Goal: Communication & Community: Answer question/provide support

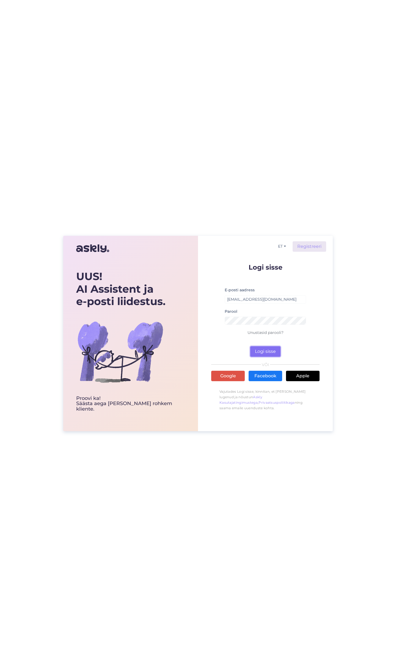
click at [267, 351] on button "Logi sisse" at bounding box center [265, 351] width 30 height 10
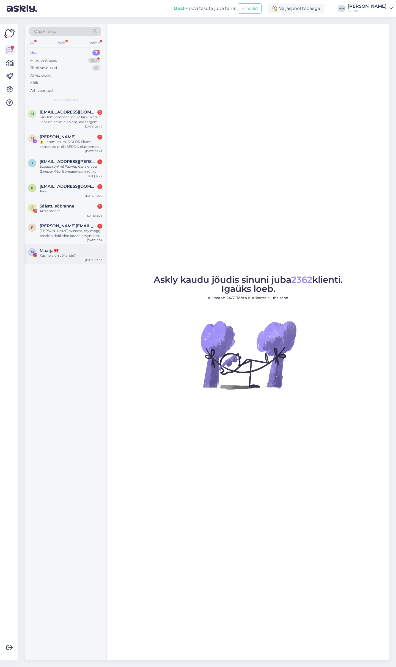
click at [77, 257] on div "Kas neid on või ei ole?" at bounding box center [71, 255] width 63 height 5
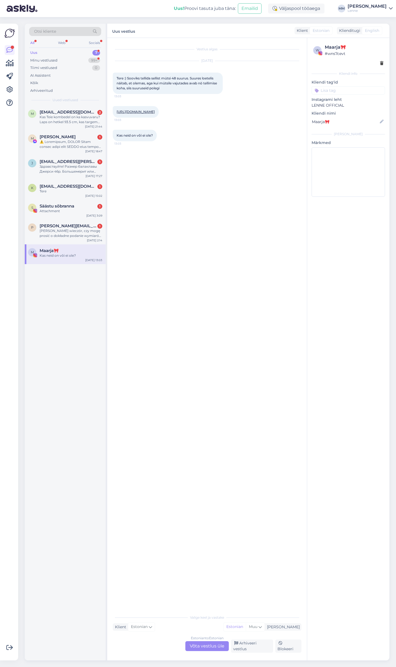
click at [155, 112] on link "[URL][DOMAIN_NAME]" at bounding box center [136, 112] width 38 height 4
click at [203, 644] on div "Estonian to Estonian Võta vestlus üle" at bounding box center [206, 646] width 43 height 10
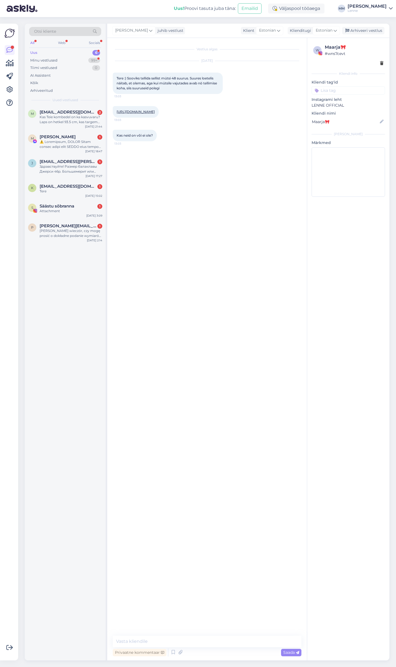
drag, startPoint x: 177, startPoint y: 634, endPoint x: 177, endPoint y: 638, distance: 4.1
click at [177, 634] on div "Vestlus algas [DATE] Tere :) Sooviks tellida sellist mütsi 48 suurus. Suures lo…" at bounding box center [207, 349] width 200 height 622
click at [177, 638] on textarea at bounding box center [207, 642] width 189 height 12
type textarea "Tere, vabandame tootekaardil oli viga. Antud suurused on nüüd tellimiseks olema…"
click at [77, 234] on div "[PERSON_NAME] wieczór, czy mogę prosić o dokładne podanie wymiarów kurtki 22232…" at bounding box center [71, 233] width 63 height 10
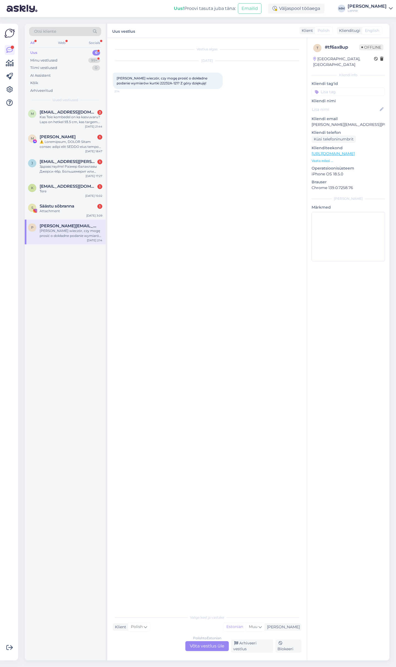
click at [220, 646] on div "Polish to Estonian Võta vestlus üle" at bounding box center [206, 646] width 43 height 10
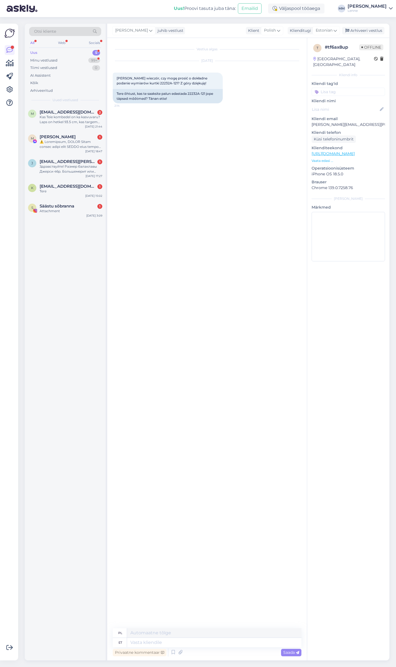
click at [355, 151] on link "[URL][DOMAIN_NAME]" at bounding box center [332, 153] width 43 height 5
click at [168, 643] on textarea at bounding box center [214, 642] width 174 height 9
type textarea "Tere, p"
type textarea "Cześć,"
type textarea "Tere, palun"
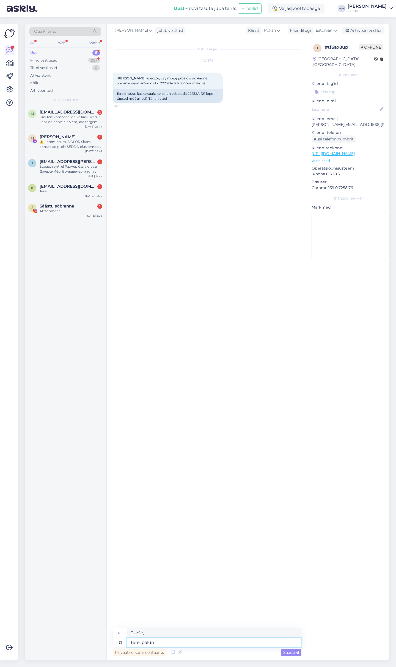
type textarea "Dzień [PERSON_NAME], proszę."
type textarea "Tere, palun täpsustage mis"
type textarea "Witam, proszę o wyjaśnienie."
type textarea "Tere, palun täpsustage mis su"
type textarea "Witam, proszę o sprecyzowanie czego"
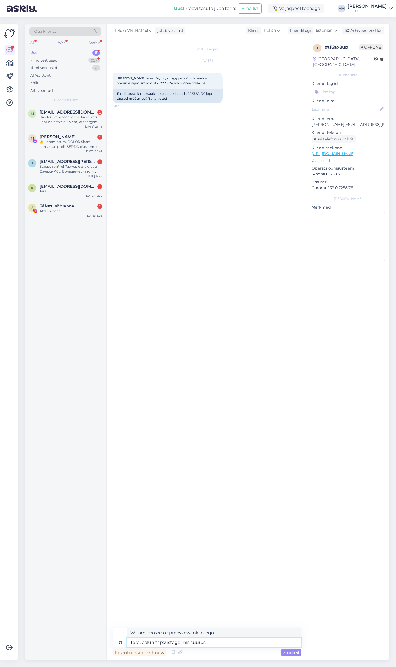
type textarea "Tere, palun täpsustage mis suurus t"
type textarea "Witam, proszę o podanie rozmiaru"
type textarea "Tere, palun täpsustage mis suurus teid hu"
type textarea "Dzień [PERSON_NAME], proszę podać jaki rozmiar Państwo mają."
type textarea "Tere, palun täpsustage mis suurus teid huvitab ?"
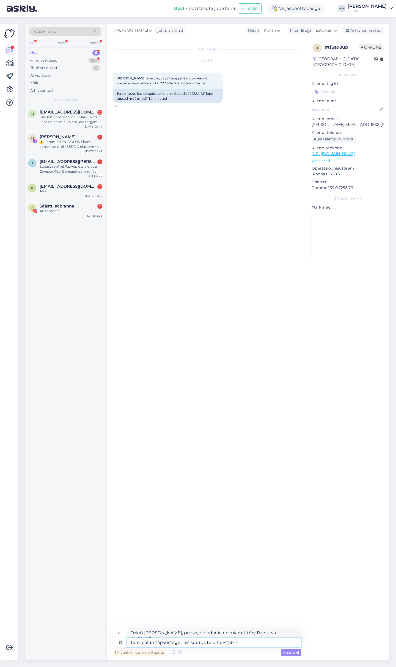
type textarea "Dzień [PERSON_NAME], proszę o podanie rozmiaru, który Pana interesuje?"
type textarea "Tere, palun täpsustage mis suurus teid huvitab ?"
click at [291, 652] on span "Saada" at bounding box center [291, 652] width 16 height 5
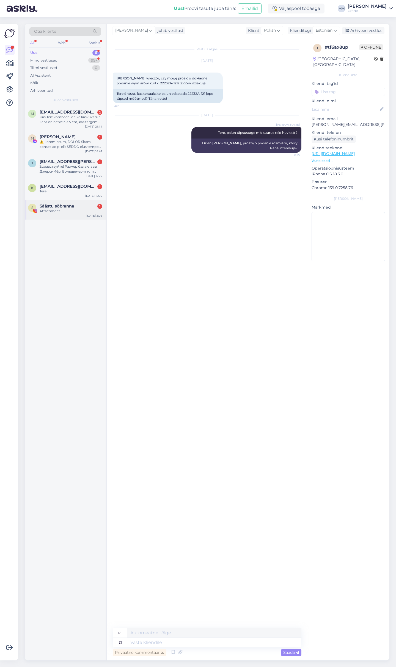
click at [32, 200] on div "S Säästu sõbranna 1 Attachment [DATE] 3:09" at bounding box center [65, 210] width 81 height 20
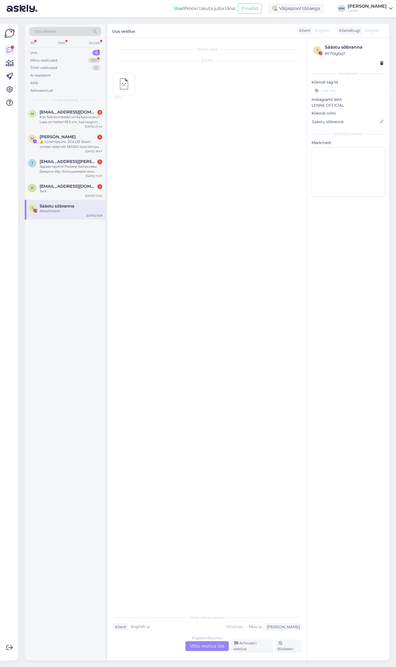
click at [211, 646] on div "English to Estonian Võta vestlus üle" at bounding box center [206, 646] width 43 height 10
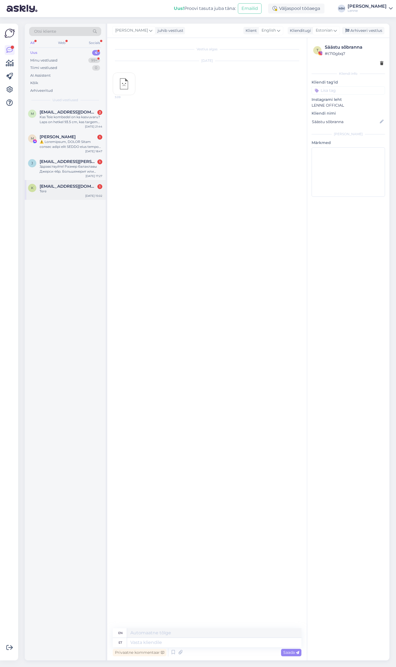
click at [70, 193] on div "Tere" at bounding box center [71, 191] width 63 height 5
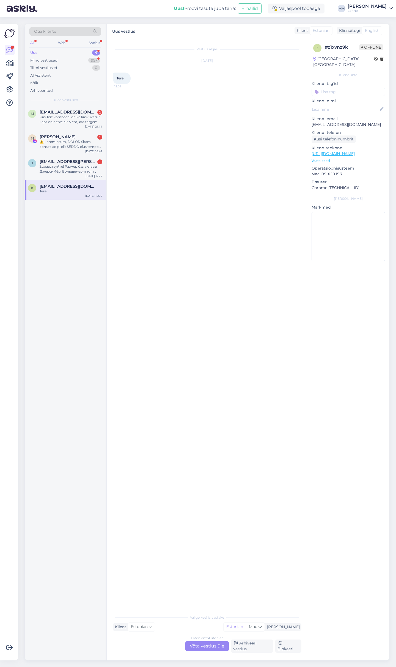
click at [215, 647] on div "Estonian to Estonian Võta vestlus üle" at bounding box center [206, 646] width 43 height 10
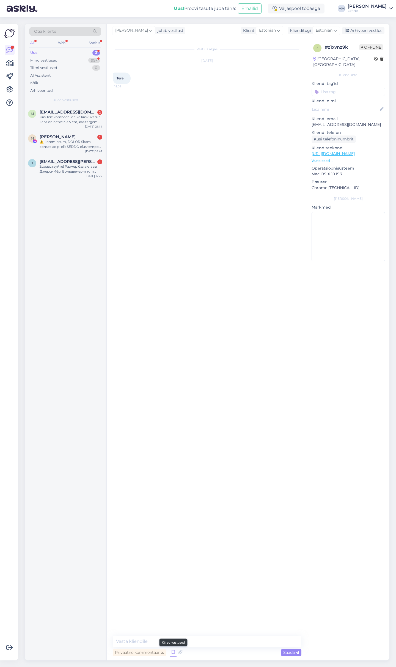
click at [173, 650] on icon at bounding box center [173, 652] width 7 height 8
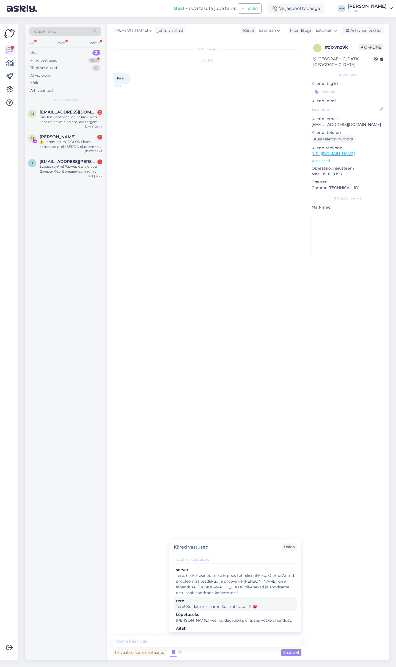
click at [210, 606] on div "Tere! Kuidas me saame Sulle abiks olla? 😍" at bounding box center [235, 607] width 119 height 6
type textarea "Tere! Kuidas me saame Sulle abiks olla? 😍"
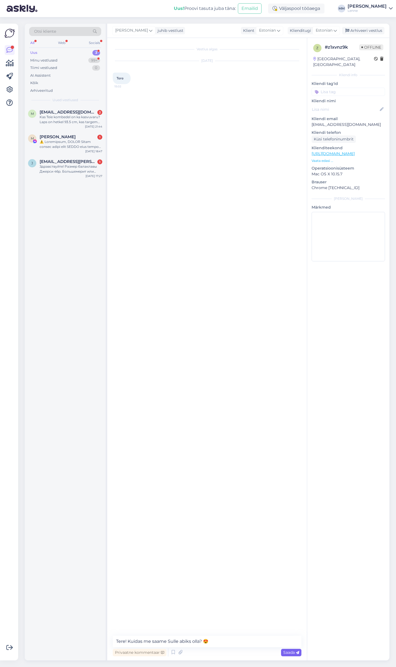
click at [292, 651] on span "Saada" at bounding box center [291, 652] width 16 height 5
click at [77, 167] on div "Здравствуйте! Размер балаклавы Джерси 46р. Большемерит или маломерки. Объем гол…" at bounding box center [71, 169] width 63 height 10
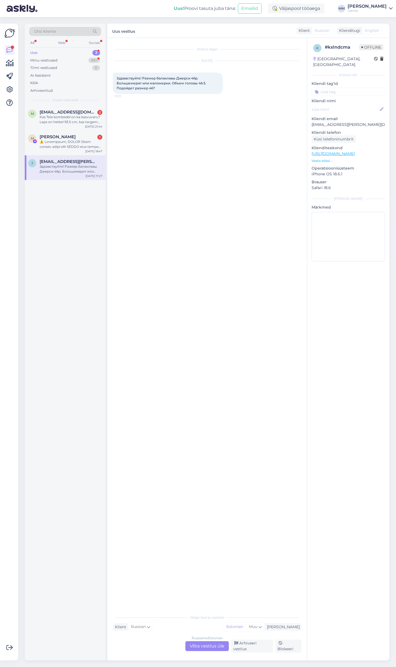
click at [215, 649] on div "Russian to Estonian Võta vestlus üle" at bounding box center [206, 646] width 43 height 10
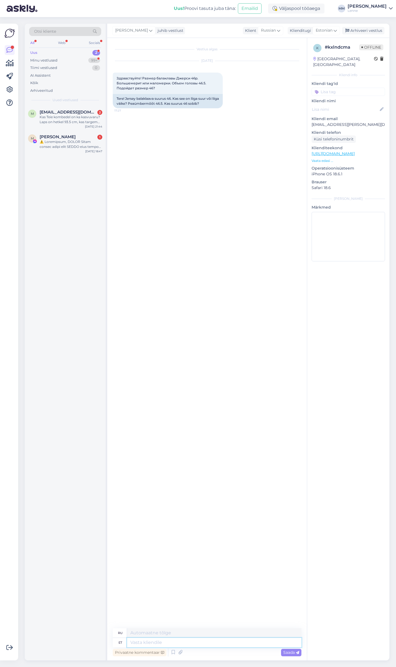
click at [204, 643] on textarea at bounding box center [214, 642] width 174 height 9
type textarea "Tere, s"
type textarea "Привет,"
type textarea "[PERSON_NAME], soovitame v"
type textarea "Здравствуйте, мы рекомендуем"
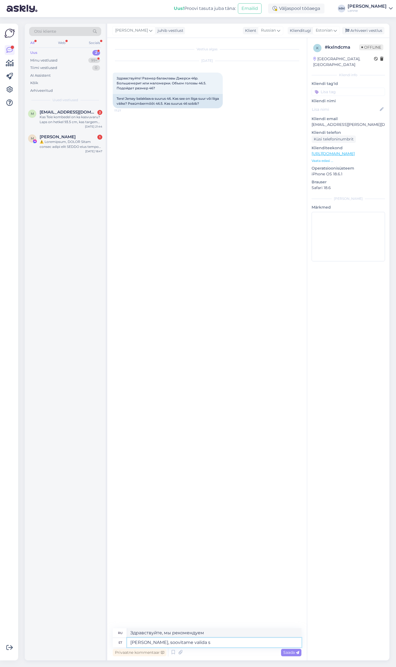
type textarea "[PERSON_NAME], soovitame valida su"
type textarea "Здравствуйте, мы рекомендуем выбрать"
type textarea "[PERSON_NAME], soovitame valida suuuruse 4"
type textarea "Здравствуйте, мы рекомендуем выбрать размер"
type textarea "Tere, soovitame valida suuuruse 48."
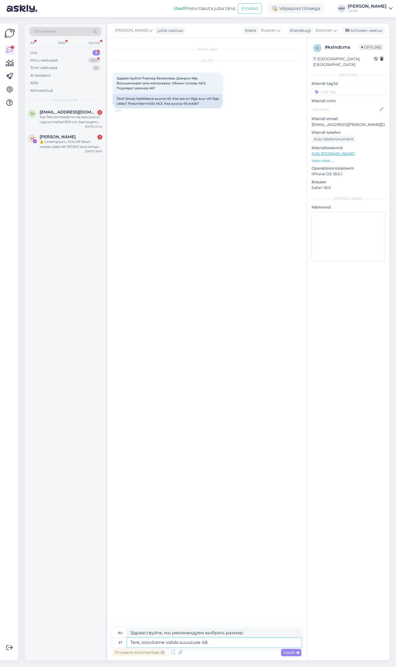
type textarea "Здравствуйте, мы рекомендуем выбрать 48 размер."
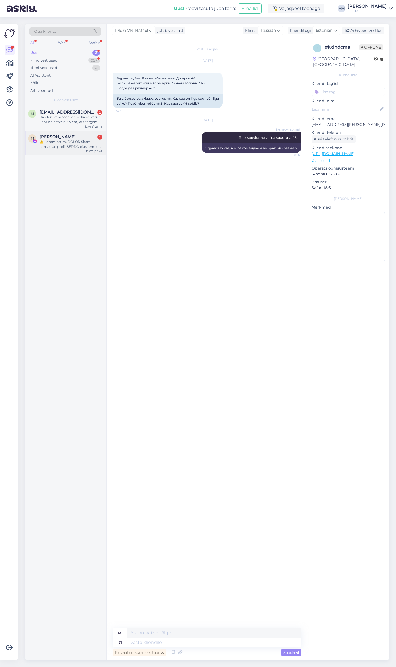
click at [90, 142] on div at bounding box center [71, 144] width 63 height 10
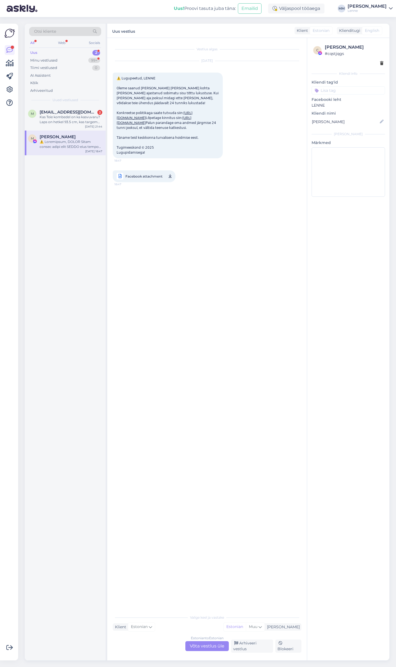
click at [211, 648] on div "Estonian to Estonian Võta vestlus üle" at bounding box center [206, 646] width 43 height 10
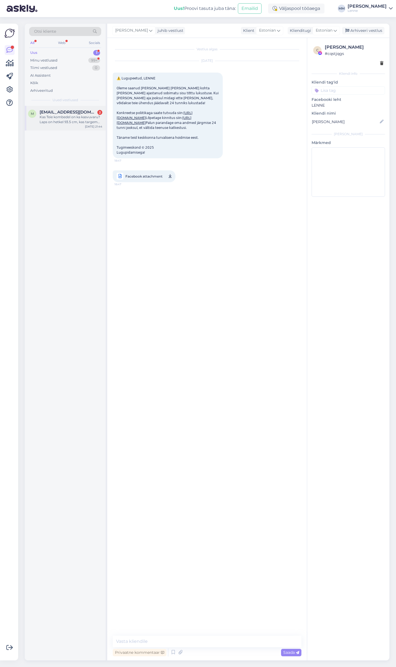
click at [69, 111] on span "[EMAIL_ADDRESS][DOMAIN_NAME]" at bounding box center [68, 112] width 57 height 5
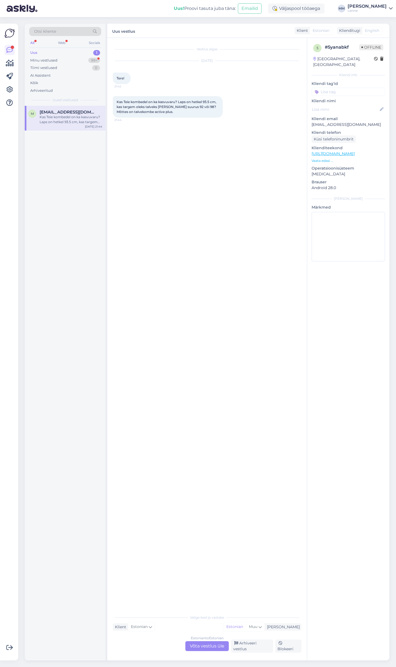
click at [213, 644] on div "Estonian to Estonian Võta vestlus üle" at bounding box center [206, 646] width 43 height 10
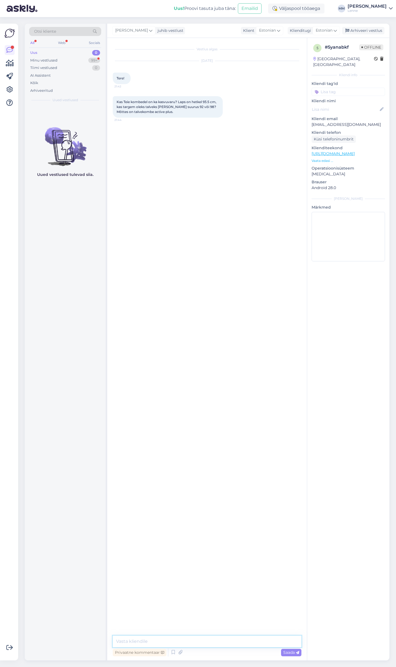
click at [206, 642] on textarea at bounding box center [207, 642] width 189 height 12
type textarea "tere, toodetele on lisatud varu +3 cm. Suurus 92 võib jääda talveks liiga [PERS…"
click at [62, 58] on div "Minu vestlused 99+" at bounding box center [65, 61] width 72 height 8
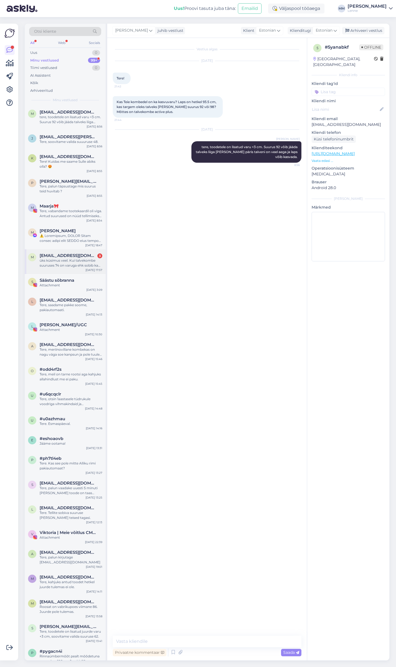
click at [81, 267] on div "üks küsimus veel. Kui talvekombe suuruses 74 on varuga ehk sobib ka 80 lapsele.…" at bounding box center [71, 263] width 63 height 10
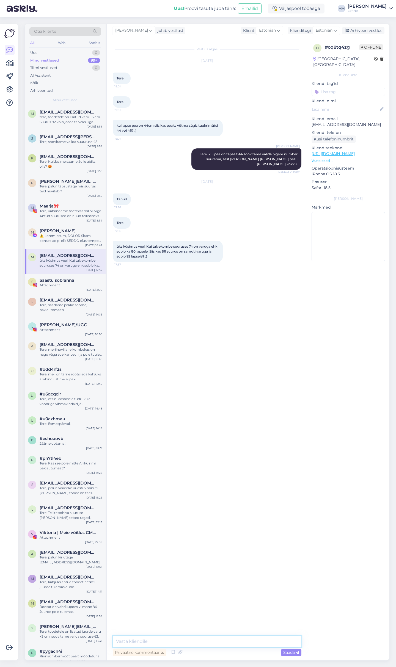
click at [187, 645] on textarea at bounding box center [207, 642] width 189 height 12
type textarea "Tere, toodetele on lisatud varu + 3 cm."
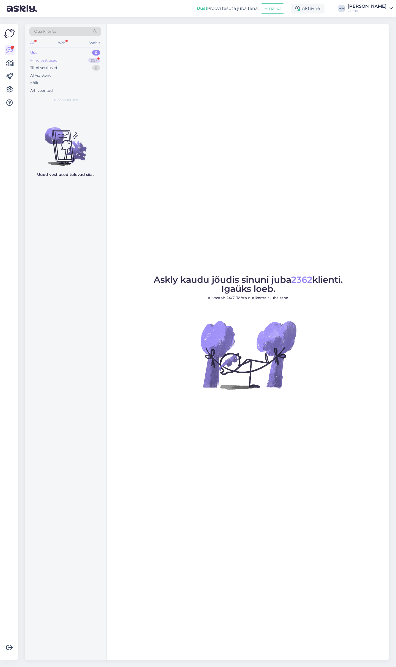
click at [59, 60] on div "Minu vestlused 99+" at bounding box center [65, 61] width 72 height 8
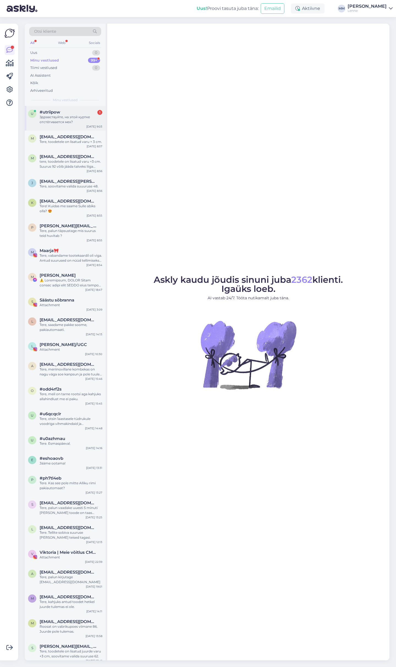
click at [74, 118] on div "Здравствуйте, на этой куртке отстёгивается мех?" at bounding box center [71, 120] width 63 height 10
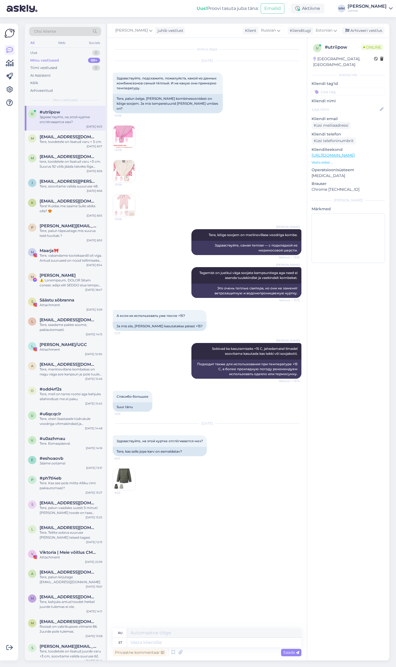
click at [125, 472] on img at bounding box center [124, 480] width 22 height 22
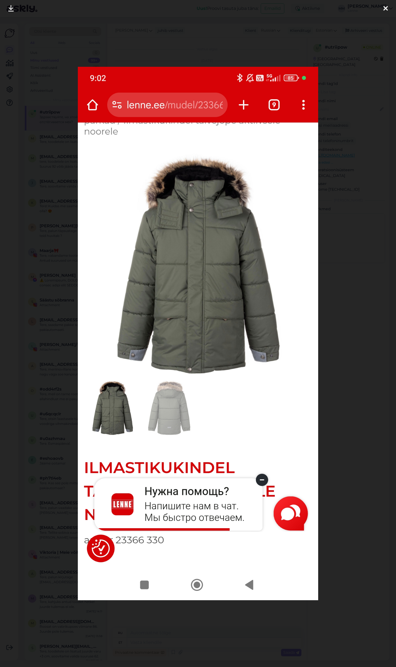
click at [386, 10] on icon at bounding box center [385, 8] width 4 height 7
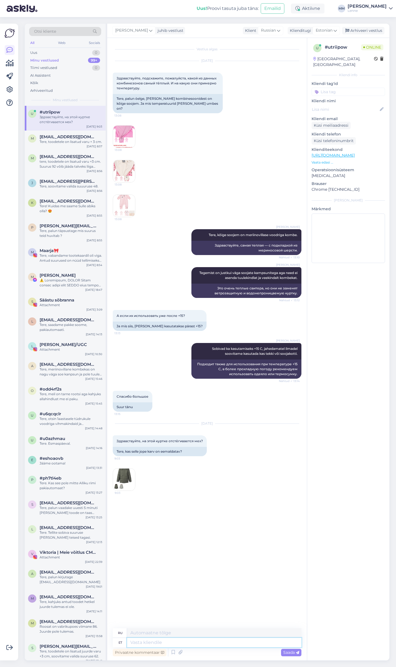
click at [158, 643] on textarea at bounding box center [214, 642] width 174 height 9
type textarea "Tere,"
type textarea "Привет,"
type textarea "Tere, jah k"
type textarea "Привет, да."
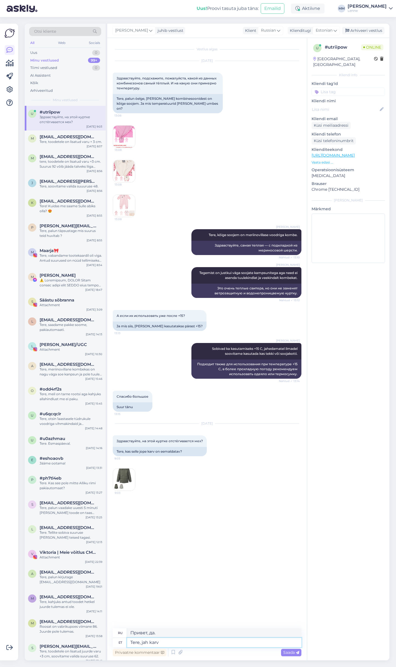
type textarea "Tere, jah karv o"
type textarea "Здравствуйте, да, волосы."
type textarea "Tere, jah karv on e"
type textarea "Здравствуйте, да, это волосы."
type textarea "Tere, jah karv on eemaldatav"
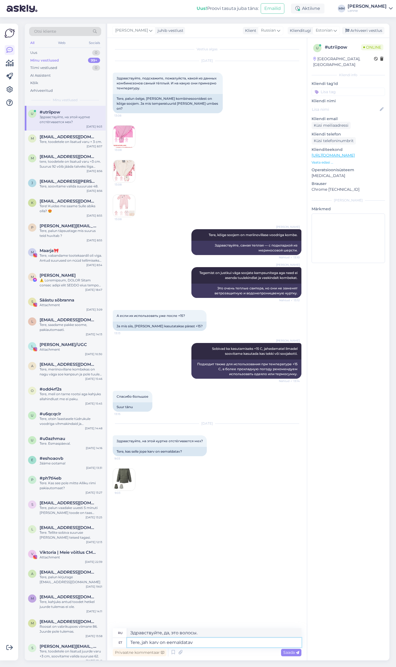
type textarea "Здравствуйте, да, мех съемный."
type textarea "Tere, jah karv on eemaldatav nööpidega."
type textarea "Здравствуйте, да, пальто снимается и застегивается на пуговицы."
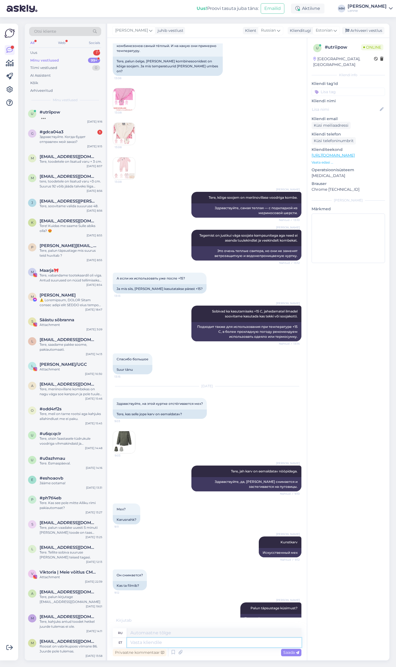
scroll to position [70, 0]
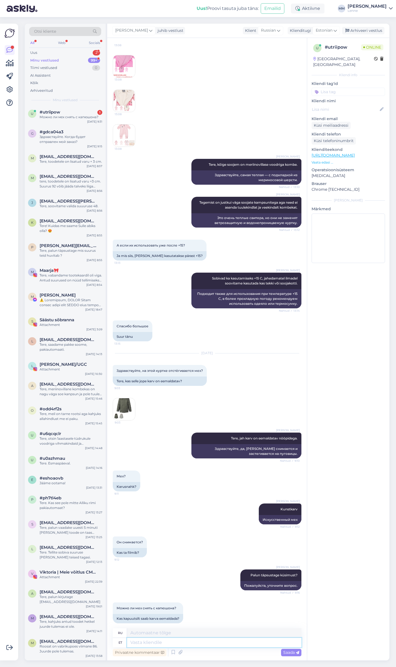
click at [156, 647] on textarea at bounding box center [214, 642] width 174 height 9
click at [162, 645] on textarea at bounding box center [214, 642] width 174 height 9
type textarea "Jha"
type textarea "Да"
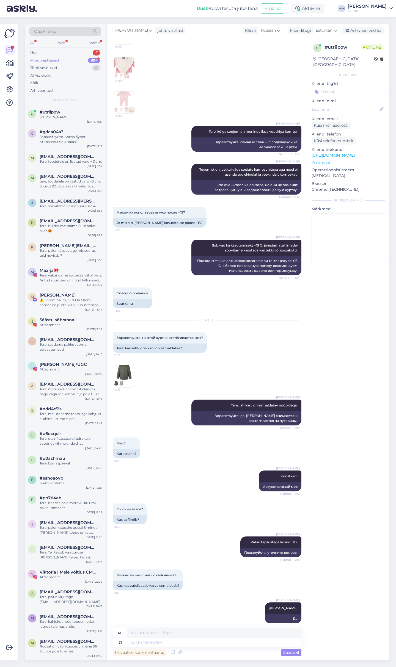
click at [62, 60] on div "Minu vestlused 99+" at bounding box center [65, 61] width 72 height 8
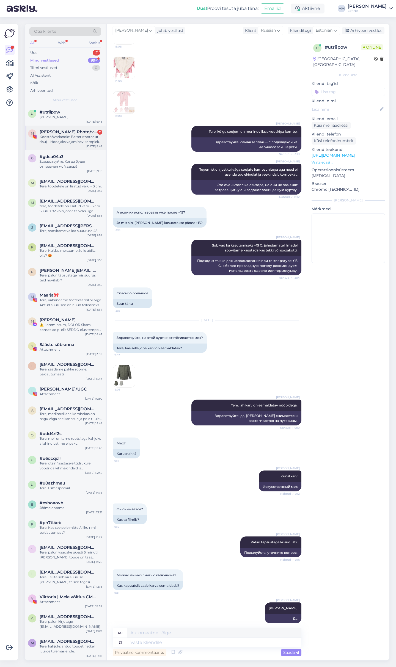
click at [71, 138] on div "Koostöövariandid: Barter (tooted ⇄ sisu) – Hooajaks vajaminev komplekt mõlemale…" at bounding box center [71, 139] width 63 height 10
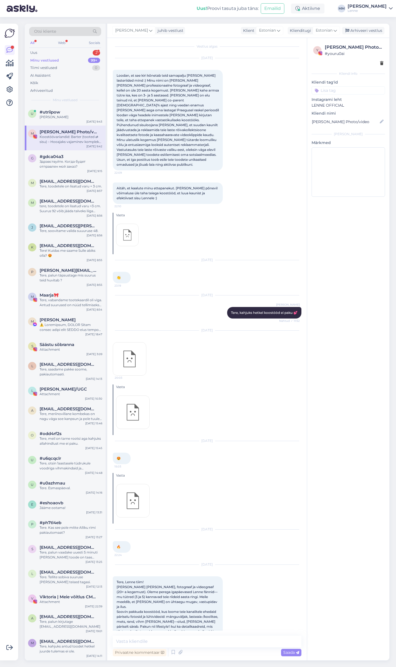
scroll to position [0, 0]
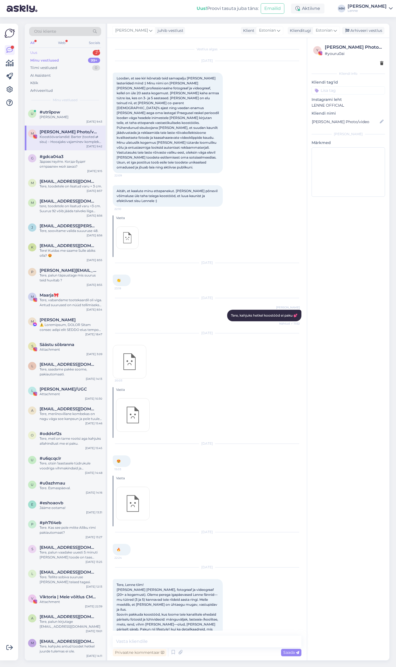
click at [72, 51] on div "Uus 2" at bounding box center [65, 53] width 72 height 8
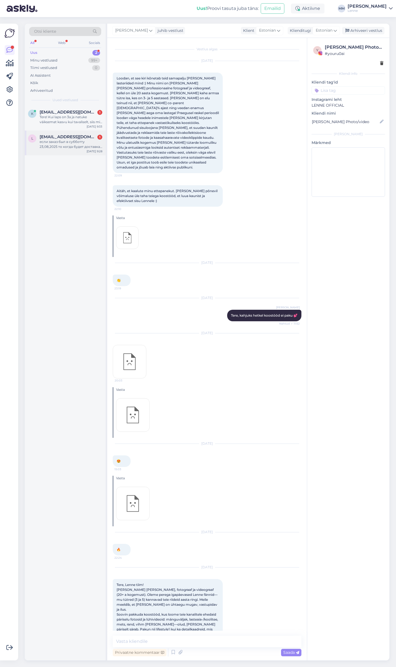
click at [81, 140] on div "если заказ был в субботту 23,08,2025 то когда будет доставка по Литве" at bounding box center [71, 144] width 63 height 10
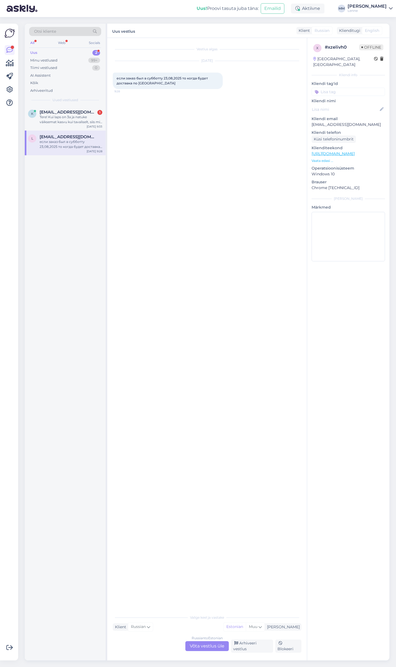
click at [204, 646] on div "Russian to Estonian Võta vestlus üle" at bounding box center [206, 646] width 43 height 10
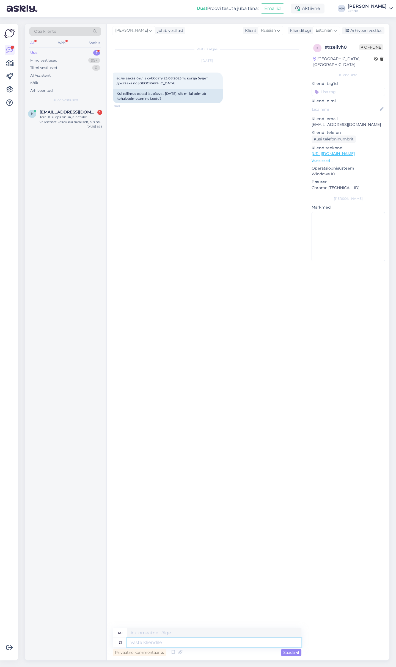
click at [179, 643] on textarea at bounding box center [214, 642] width 174 height 9
type textarea "Tere, s"
type textarea "Привет,"
type textarea "Tere, saadame pak"
type textarea "Здравствуйте, мы отправляем"
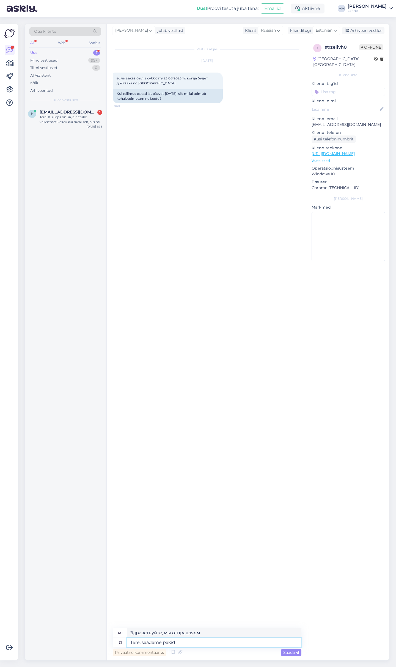
type textarea "Tere, saadame pakid t"
type textarea "Здравствуйте, мы отправляем посылки."
type textarea "Tere, saadame pakid teele 3"
type textarea "Здравствуйте, мы отправляем посылки 3"
type textarea "Tere, saadame pakid teele 3 tööpäeva j"
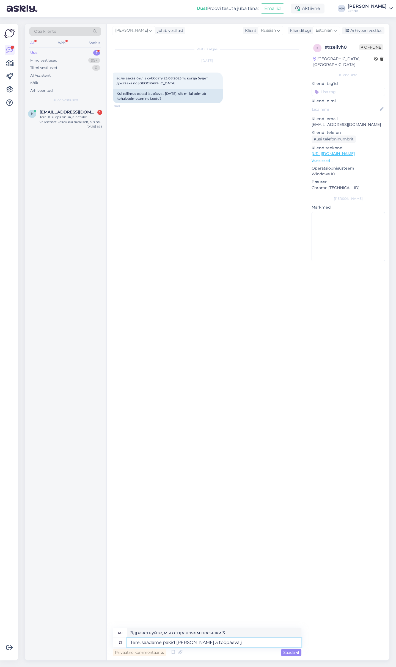
type textarea "Здравствуйте, мы отправляем посылки в течение 3 рабочих дней."
type textarea "Tere, saadame pakid teele 3 tööpäeva jooksul."
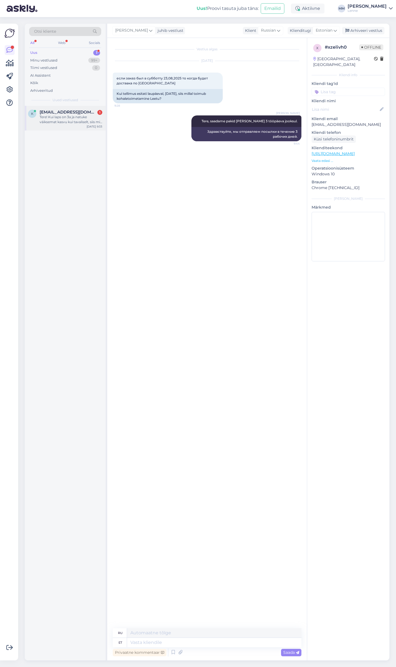
click at [81, 118] on div "Tere! Kui laps on 3a ja natuke väiksemat kasvu kui tavaliselt, siis mis suurus …" at bounding box center [71, 120] width 63 height 10
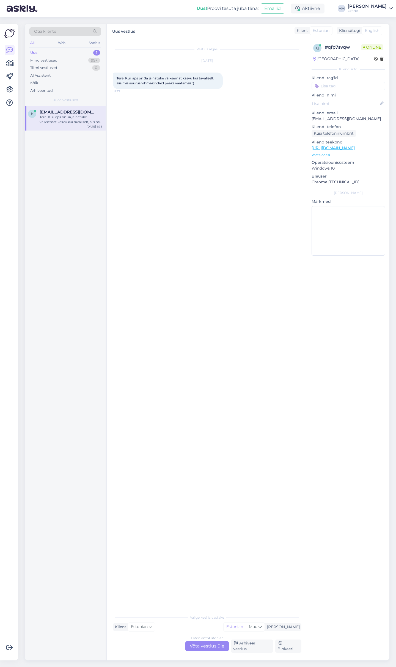
click at [199, 648] on div "Estonian to Estonian Võta vestlus üle" at bounding box center [206, 646] width 43 height 10
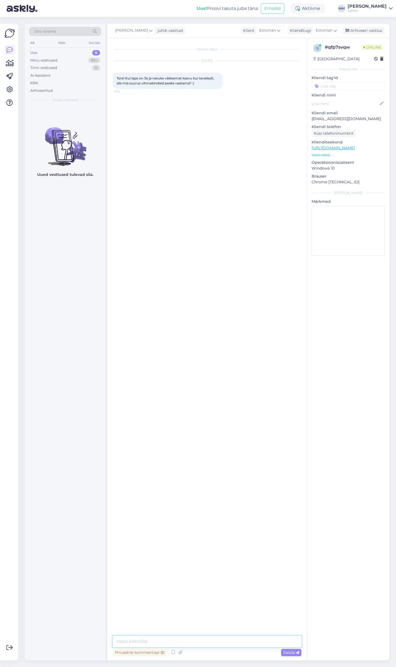
click at [183, 639] on textarea at bounding box center [207, 642] width 189 height 12
type textarea "Tere, vihmakindad on suuremad kui tavalised kindad. 3 aastasele lapsele sobivad…"
click at [66, 57] on div "Minu vestlused 99+" at bounding box center [65, 61] width 72 height 8
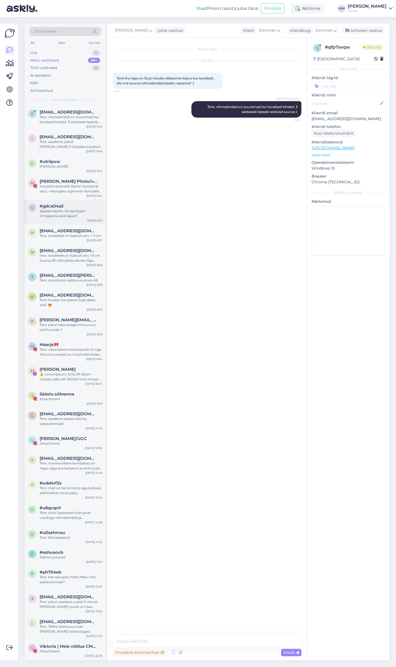
click at [66, 209] on div "Здравствуйте. Когда будет отправлен мой заказ?" at bounding box center [71, 214] width 63 height 10
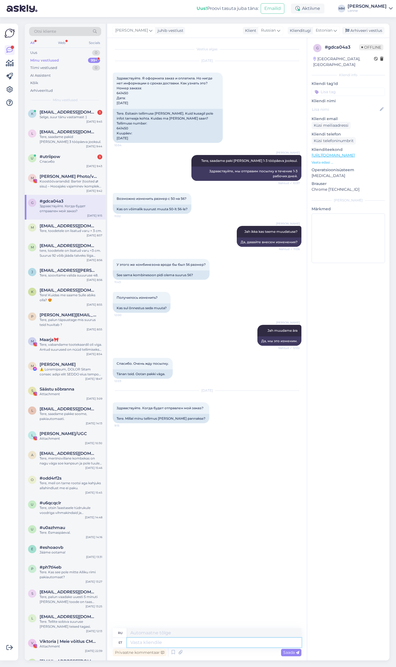
click at [184, 642] on textarea at bounding box center [214, 642] width 174 height 9
click at [162, 643] on textarea at bounding box center [214, 642] width 174 height 9
type textarea "Tere, p"
type textarea "Привет,"
type textarea "Tere, pakk l"
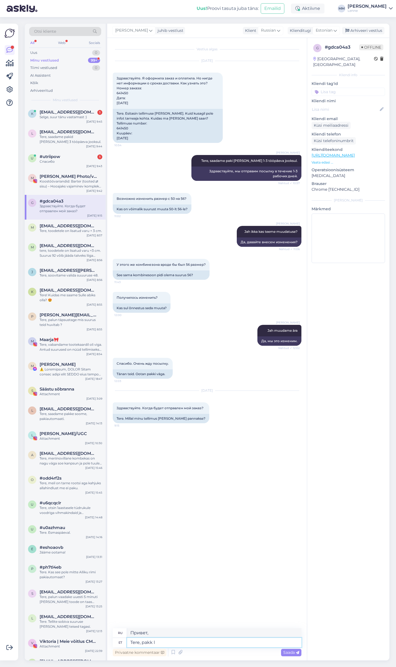
type textarea "Привет, посылка."
type textarea "Tere, pakk lähe"
type textarea "Привет, я пойду собирать вещи."
type textarea "Tere, pakk läheb t"
type textarea "Здравствуйте, посылка уже в пути."
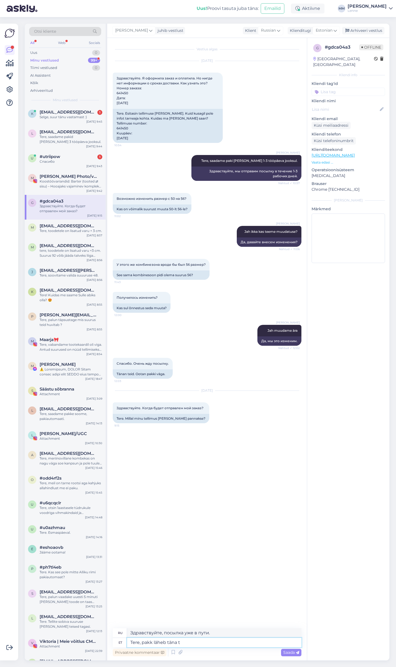
type textarea "Tere, pakk läheb täna te"
type textarea "Здравствуйте, посылка будет отправлена ​​сегодня."
type textarea "Tere, pakk läheb täna teele."
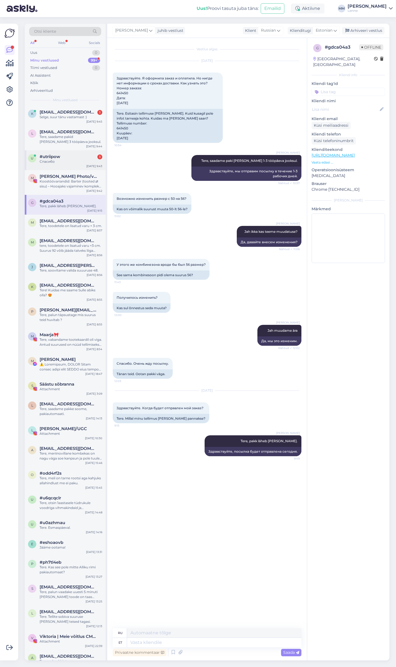
click at [58, 160] on div "Спасибо" at bounding box center [71, 161] width 63 height 5
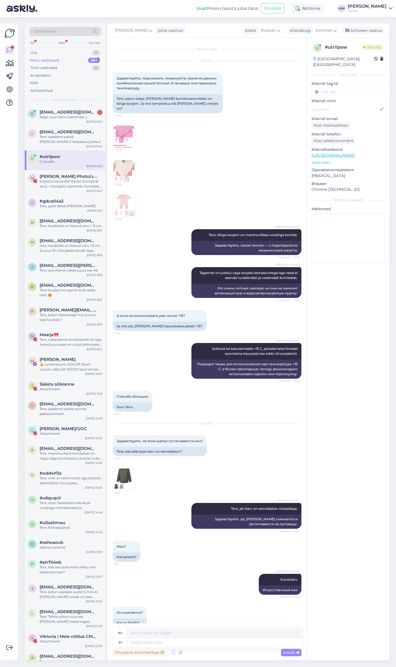
scroll to position [136, 0]
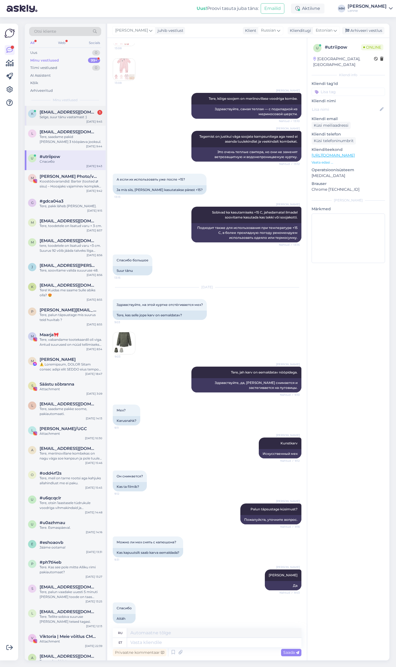
click at [58, 116] on div "Selge, suur tänu vastamast :)" at bounding box center [71, 117] width 63 height 5
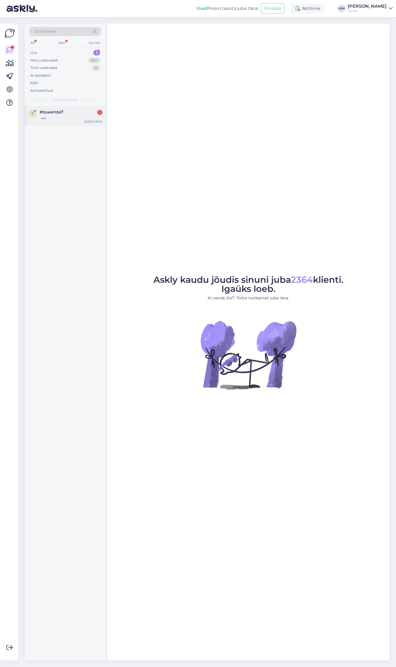
click at [61, 116] on div at bounding box center [71, 117] width 63 height 5
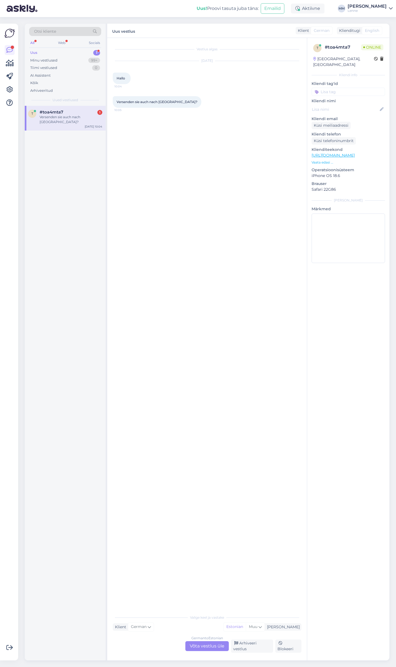
click at [212, 645] on div "German to Estonian Võta vestlus üle" at bounding box center [206, 646] width 43 height 10
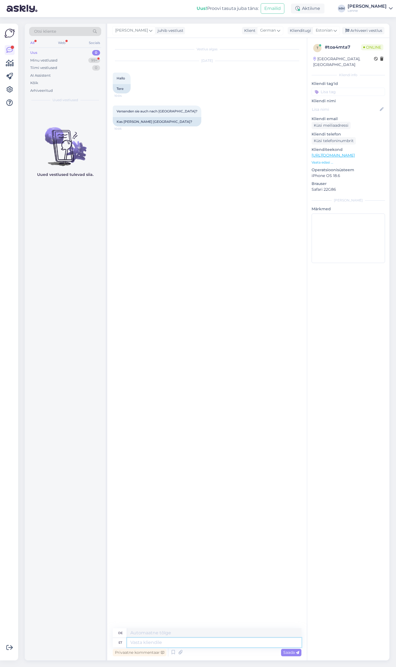
click at [180, 642] on textarea at bounding box center [214, 642] width 174 height 9
type textarea "Tere,"
type textarea "Hallo,"
type textarea "Tere, jah."
type textarea "Hallo, ja."
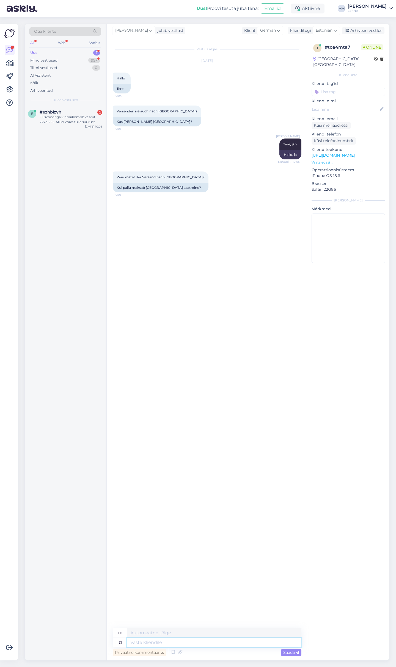
click at [165, 642] on textarea at bounding box center [214, 642] width 174 height 9
type textarea "17.55"
type textarea "17.55 eur"
type textarea "17.55 Euro"
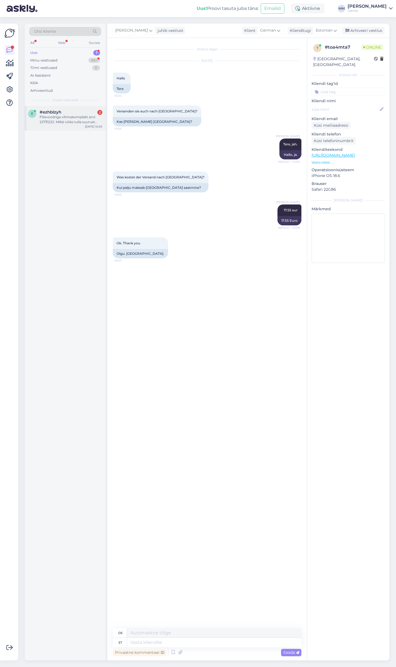
click at [56, 122] on div "Fliisvoodriga vihmakomplekt arvt 22731222. Millal võiks tulla suurust 122? või …" at bounding box center [71, 120] width 63 height 10
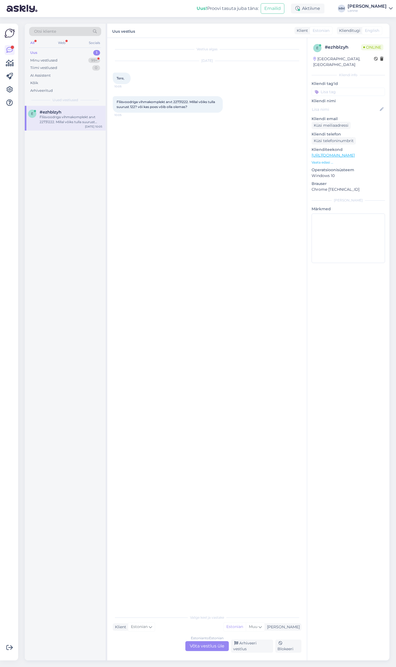
click at [207, 647] on div "Estonian to Estonian Võta vestlus üle" at bounding box center [206, 646] width 43 height 10
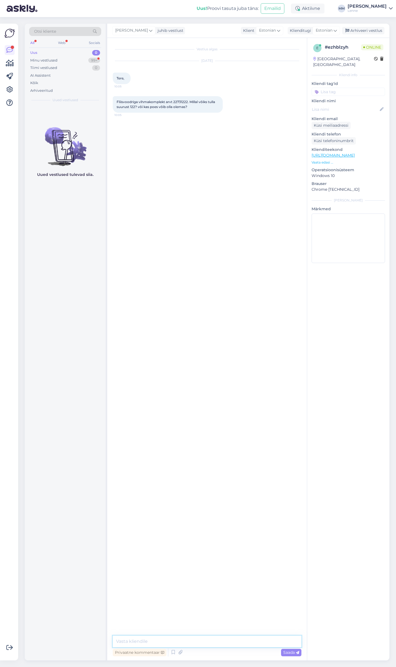
click at [171, 639] on textarea at bounding box center [207, 642] width 189 height 12
type textarea "Tere, kahjuks vihmariideid juurde tulemas ei ole."
click at [294, 655] on div "Saada" at bounding box center [291, 652] width 20 height 7
click at [203, 646] on textarea at bounding box center [207, 642] width 189 height 12
type textarea "Poes kohapeal on antud suurus olemas."
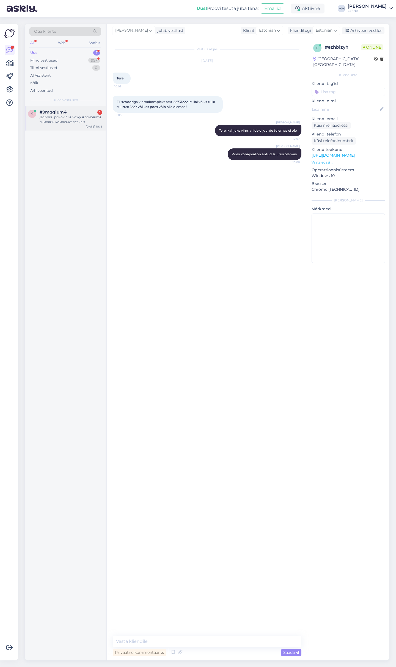
click at [57, 113] on span "#9mqg1um4" at bounding box center [53, 112] width 27 height 5
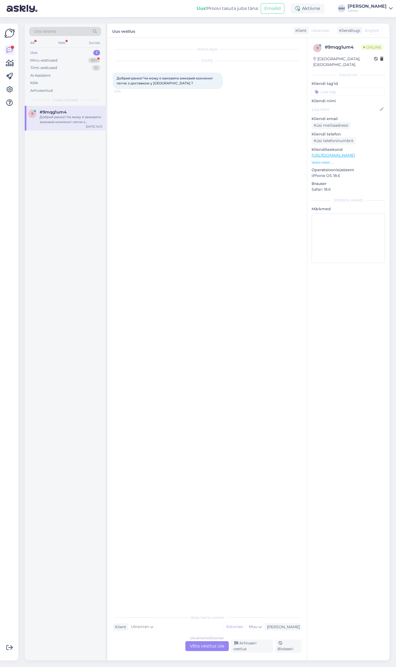
click at [209, 649] on div "Ukrainian to Estonian Võta vestlus üle" at bounding box center [206, 646] width 43 height 10
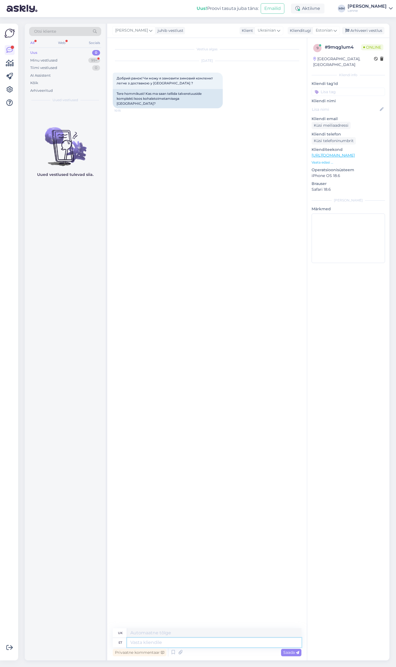
drag, startPoint x: 184, startPoint y: 643, endPoint x: 184, endPoint y: 638, distance: 5.0
click at [184, 643] on textarea at bounding box center [214, 642] width 174 height 9
type textarea "Tere, j"
type textarea "Привіт,"
type textarea "Tere, jah."
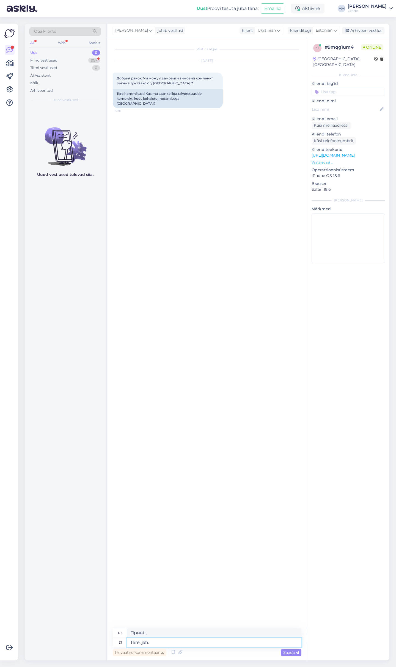
type textarea "Привіт, так."
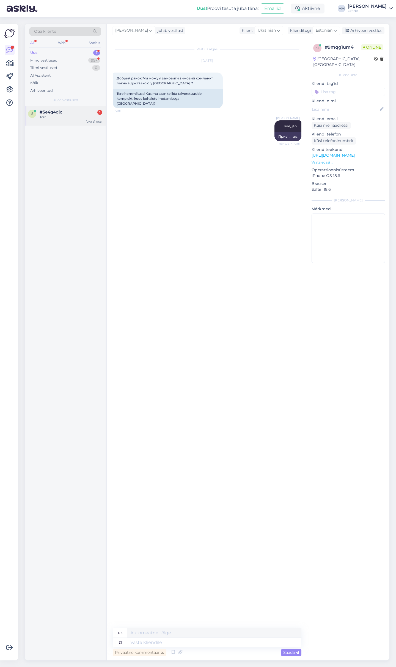
click at [63, 112] on div "#5e4q4djx 1" at bounding box center [71, 112] width 63 height 5
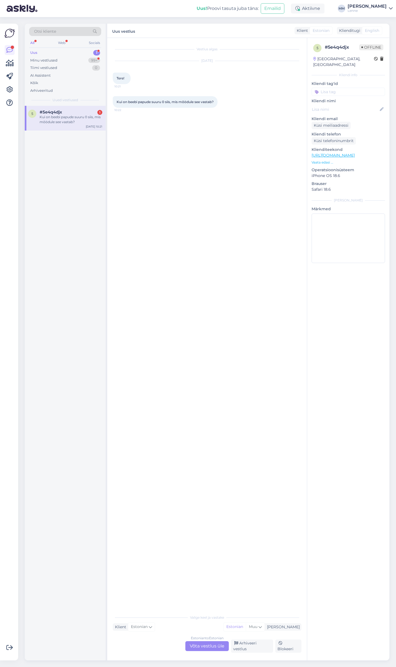
click at [354, 153] on link "https://lenne.ee/page/3/?s=papud&post_type=product" at bounding box center [332, 155] width 43 height 5
click at [217, 647] on div "Estonian to Estonian Võta vestlus üle" at bounding box center [206, 646] width 43 height 10
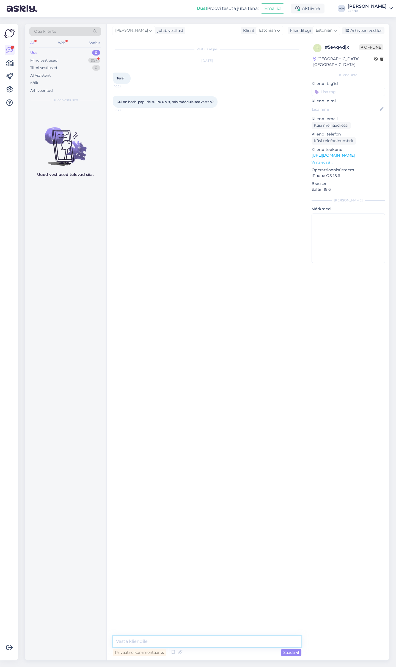
click at [179, 641] on textarea at bounding box center [207, 642] width 189 height 12
type textarea "Tere, beebipapud sobivad 1-2 aastastele iga papu juurde on märgitud toote siset…"
type textarea "Meriinopapud on veidi väiksemad."
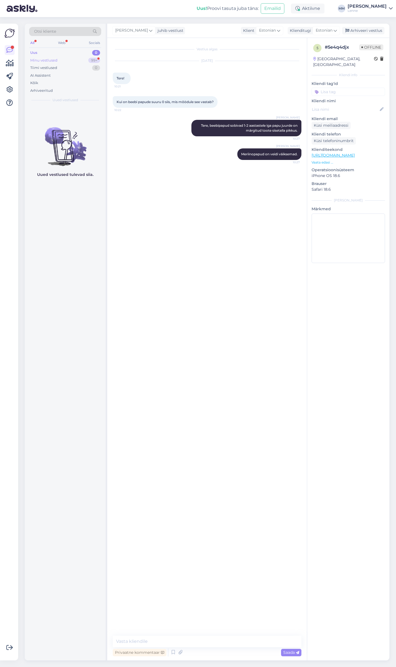
click at [68, 58] on div "Minu vestlused 99+" at bounding box center [65, 61] width 72 height 8
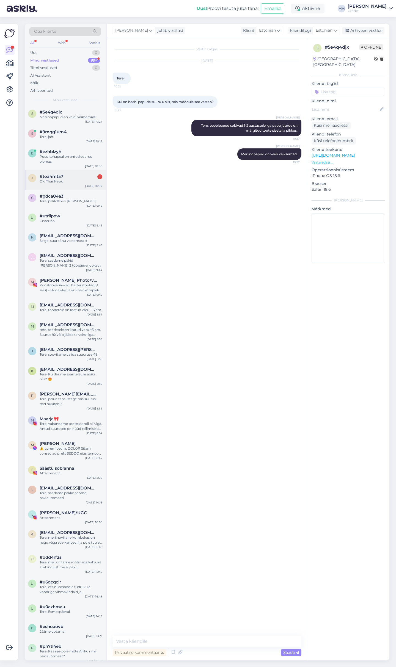
click at [64, 181] on div "Ok. Thank you" at bounding box center [71, 181] width 63 height 5
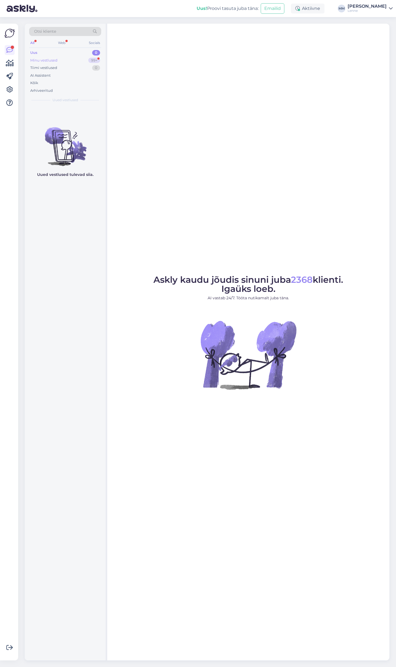
click at [59, 57] on div "Minu vestlused 99+" at bounding box center [65, 61] width 72 height 8
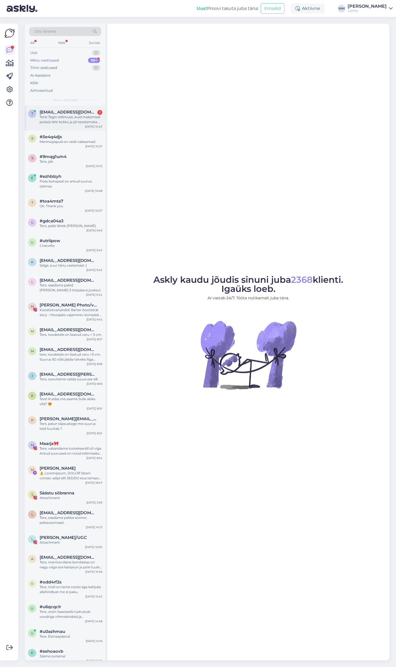
click at [71, 114] on span "triin.pollu12@gmail.com" at bounding box center [68, 112] width 57 height 5
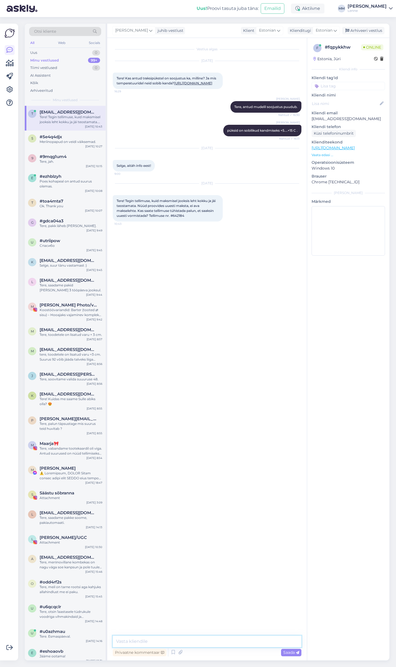
click at [200, 642] on textarea at bounding box center [207, 642] width 189 height 12
type textarea "Tere, tühistasime teie tellimuse."
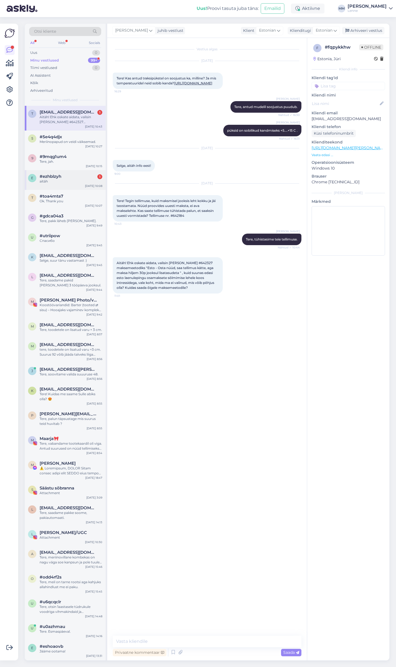
click at [73, 182] on div "aitäh" at bounding box center [71, 181] width 63 height 5
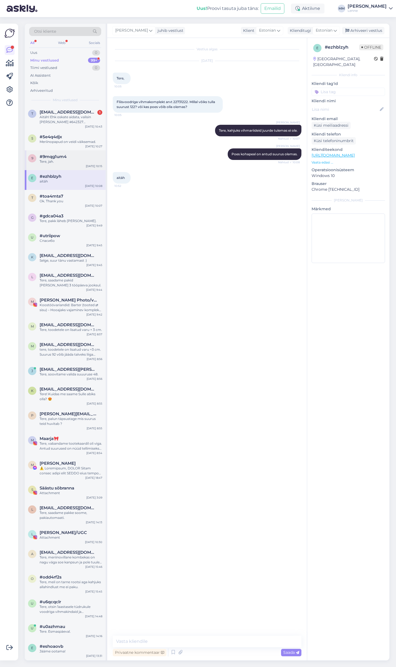
click at [64, 162] on div "Tere, jah." at bounding box center [71, 161] width 63 height 5
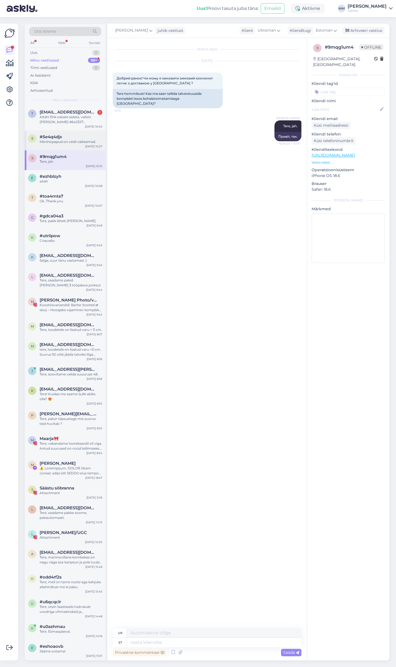
click at [61, 142] on div "Meriinopapud on veidi väiksemad." at bounding box center [71, 141] width 63 height 5
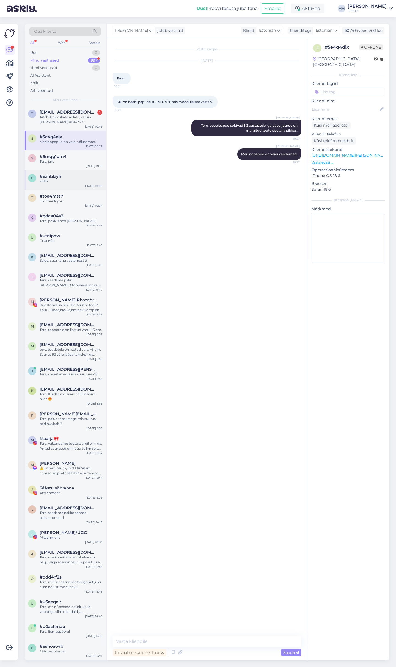
click at [70, 174] on div "#ezhblzyh" at bounding box center [71, 176] width 63 height 5
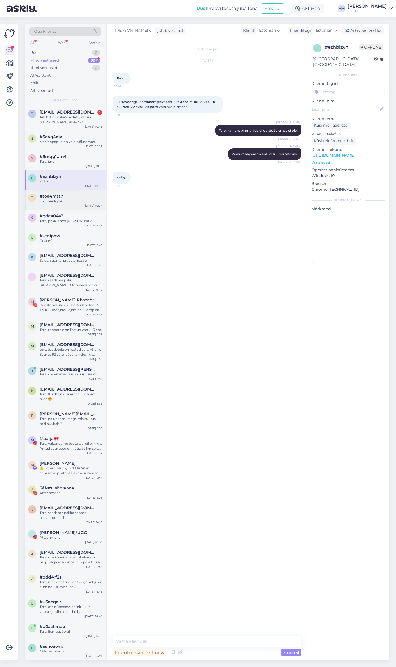
click at [73, 200] on div "Ok. Thank you" at bounding box center [71, 201] width 63 height 5
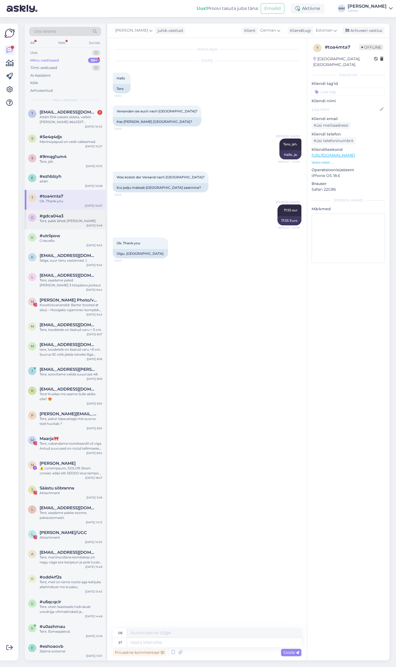
click at [77, 221] on div "Tere, pakk läheb täna teele." at bounding box center [71, 220] width 63 height 5
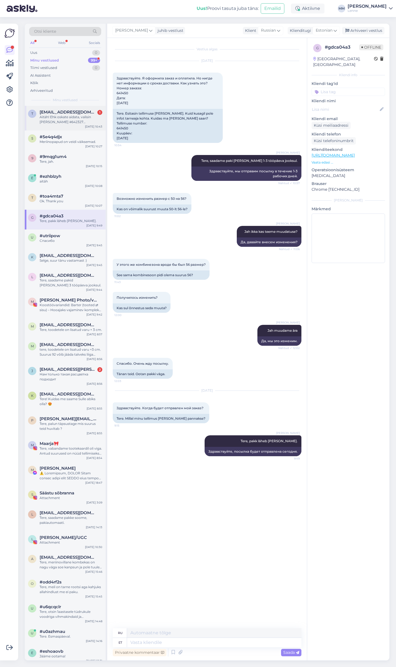
click at [74, 122] on div "Aitäh! Ehk oskate aidata, valisin tellimusel #642327 maksemeetodiks "Esto - Ost…" at bounding box center [71, 120] width 63 height 10
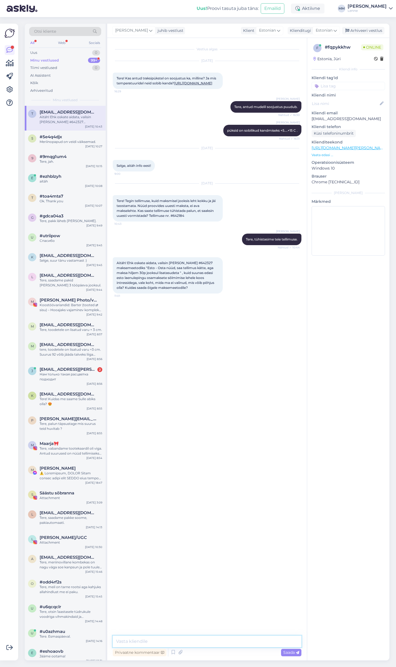
click at [215, 641] on textarea at bounding box center [207, 642] width 189 height 12
type textarea "Soovitame teil uuesti proovida."
